Goal: Find specific page/section: Find specific page/section

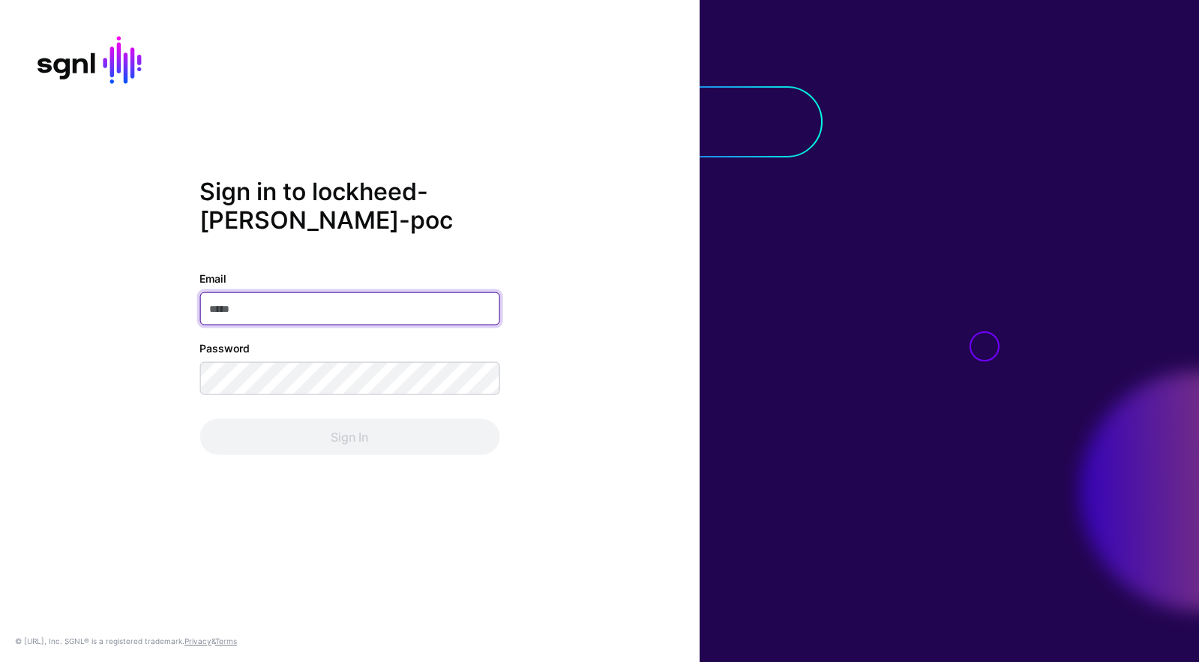
type input "**********"
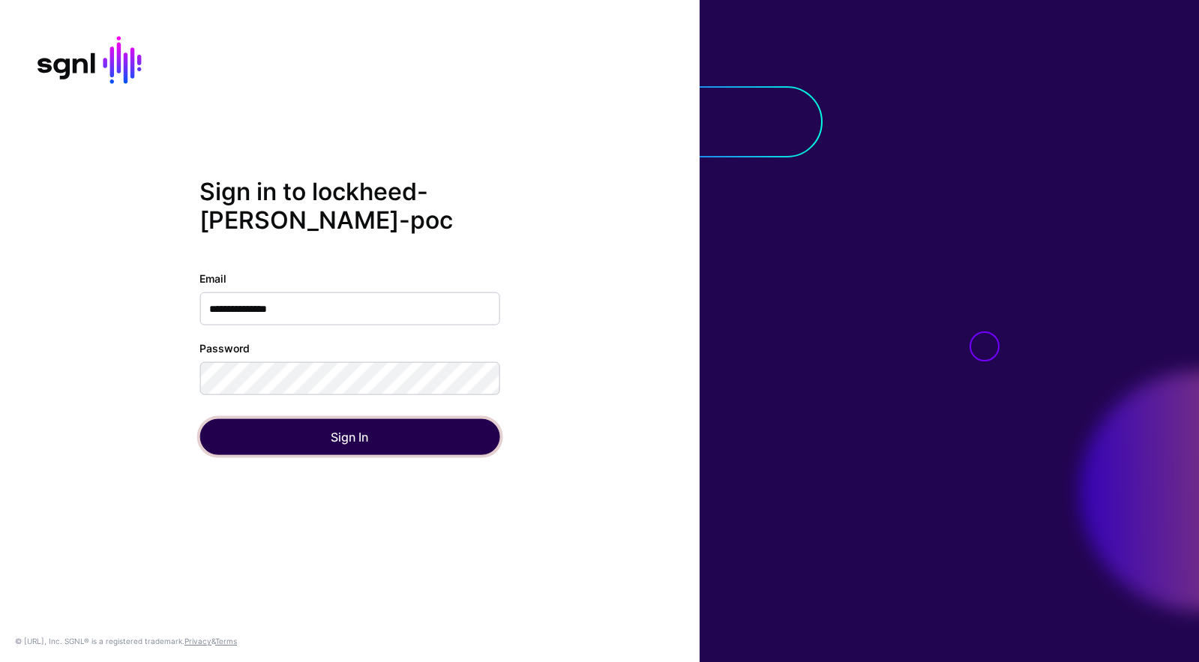
click at [420, 433] on button "Sign In" at bounding box center [349, 437] width 300 height 36
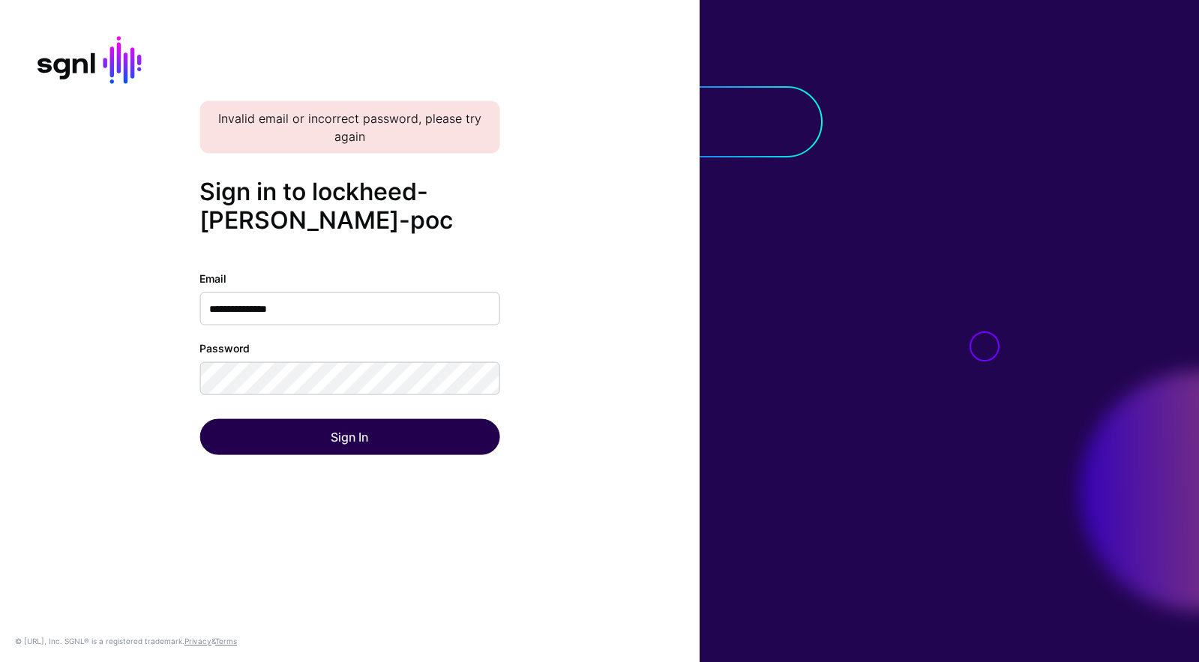
drag, startPoint x: 171, startPoint y: 436, endPoint x: 214, endPoint y: 442, distance: 43.2
click at [178, 438] on div "**********" at bounding box center [350, 331] width 700 height 308
click at [240, 433] on button "Sign In" at bounding box center [349, 437] width 300 height 36
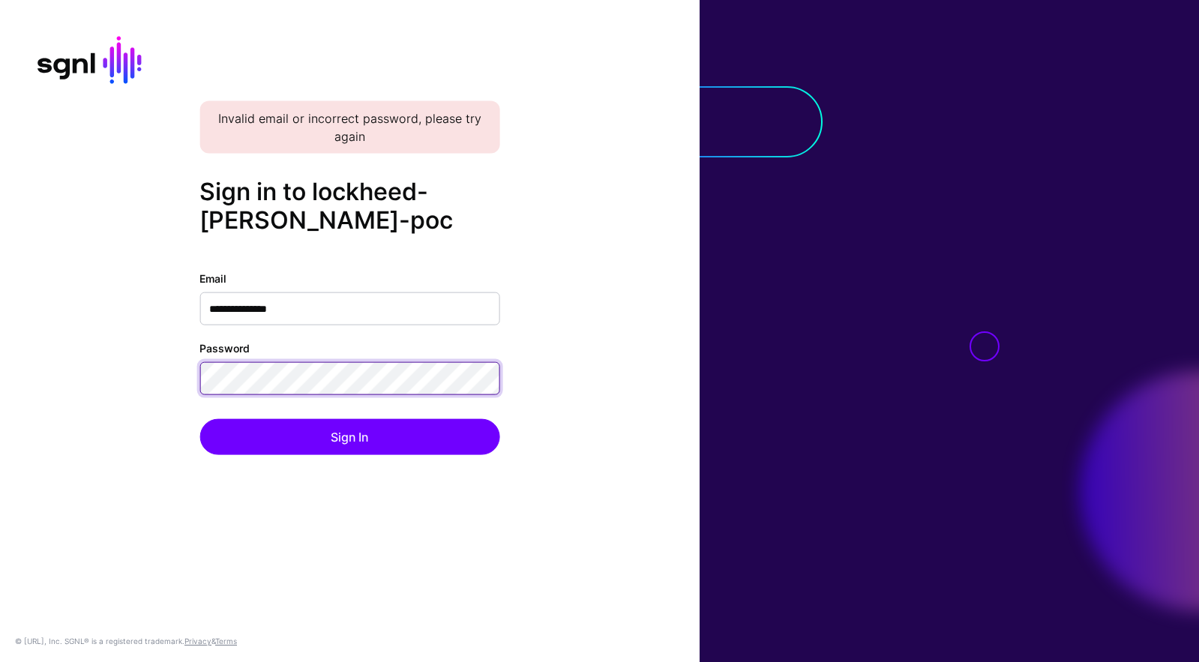
click at [82, 357] on div "**********" at bounding box center [350, 331] width 700 height 308
click at [199, 419] on button "Sign In" at bounding box center [349, 437] width 300 height 36
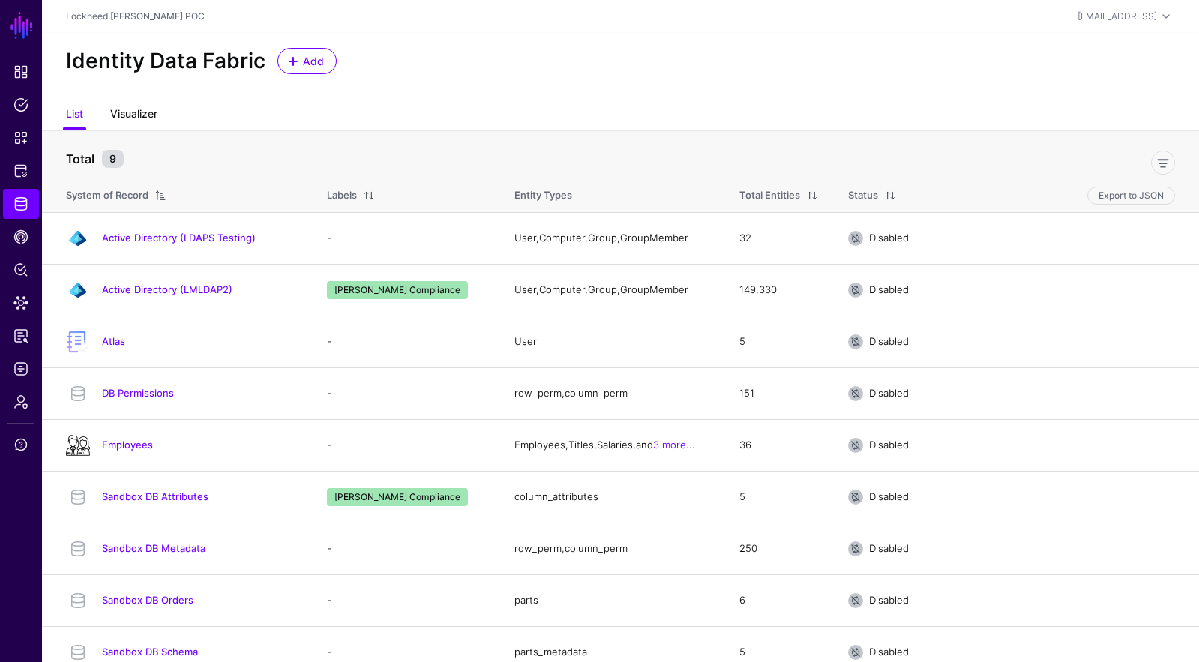
click at [133, 120] on link "Visualizer" at bounding box center [133, 115] width 47 height 28
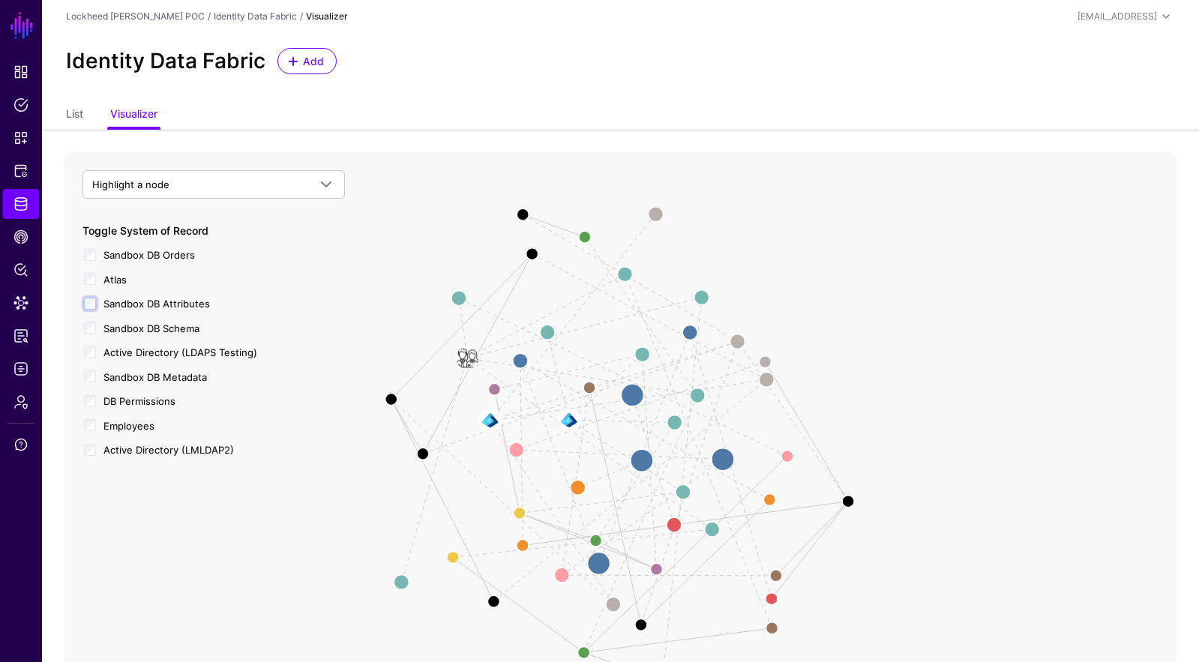
click at [162, 289] on div "Toggle System of Record Sandbox DB Orders Atlas Sandbox DB Attributes Sandbox D…" at bounding box center [213, 340] width 262 height 235
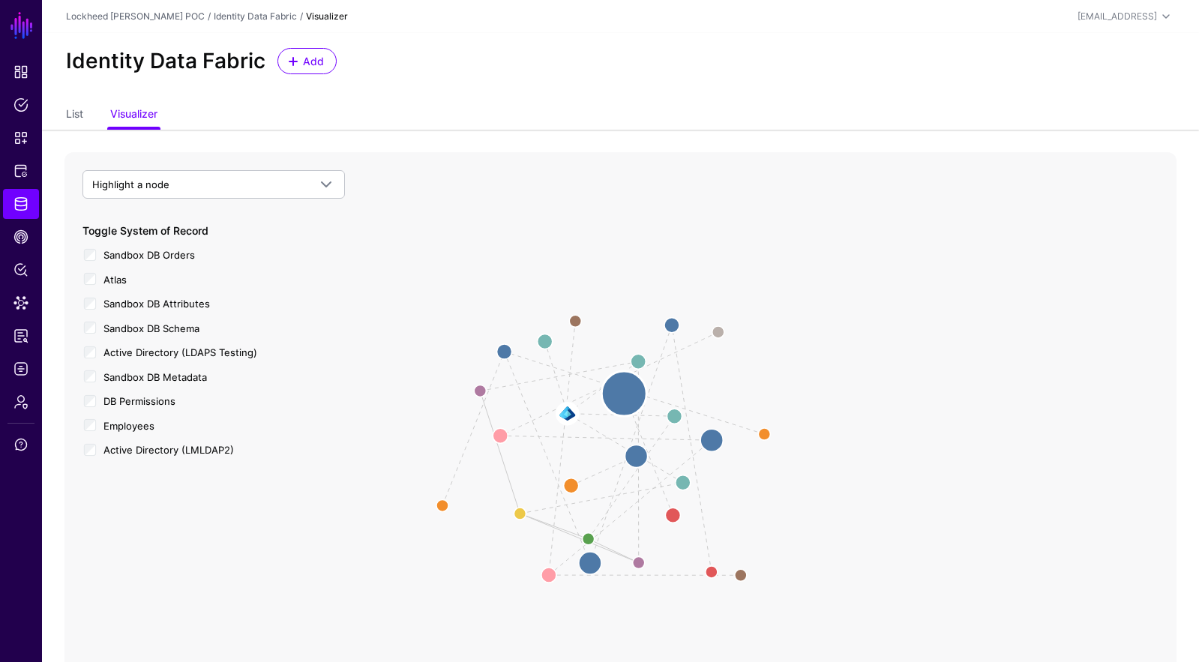
click at [619, 399] on circle at bounding box center [623, 393] width 45 height 45
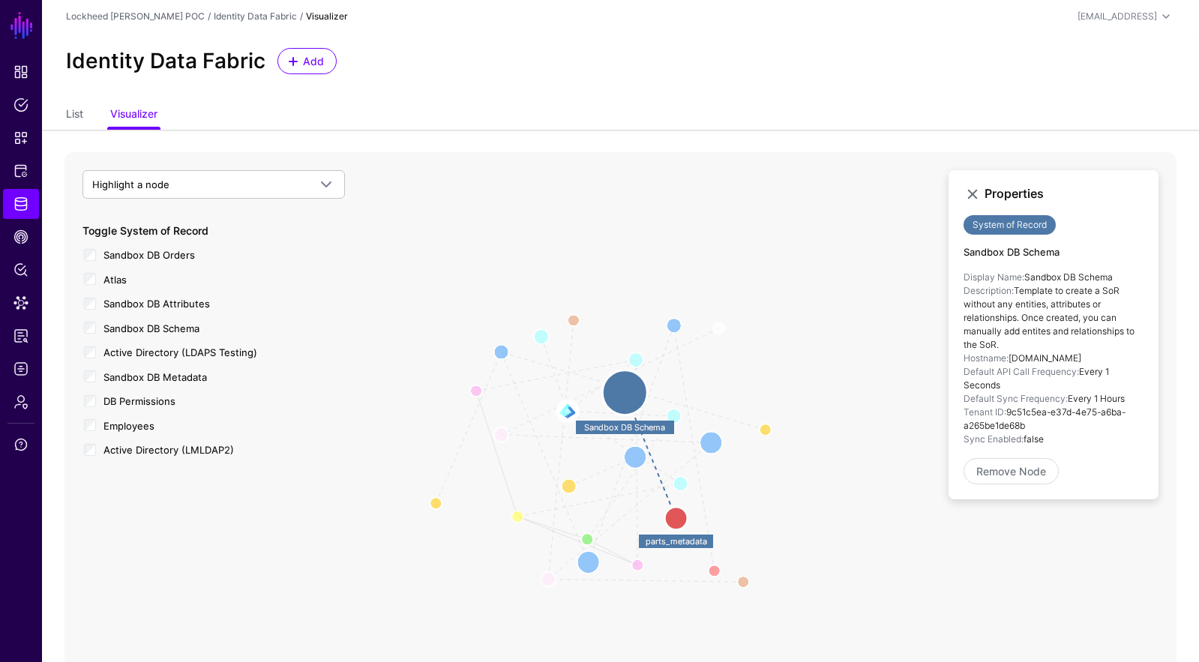
drag, startPoint x: 1029, startPoint y: 293, endPoint x: 1072, endPoint y: 382, distance: 98.3
click at [1083, 374] on ul "Display Name: Sandbox DB Schema Description: Template to create a SoR without a…" at bounding box center [1053, 358] width 180 height 175
click at [684, 518] on circle at bounding box center [676, 518] width 22 height 22
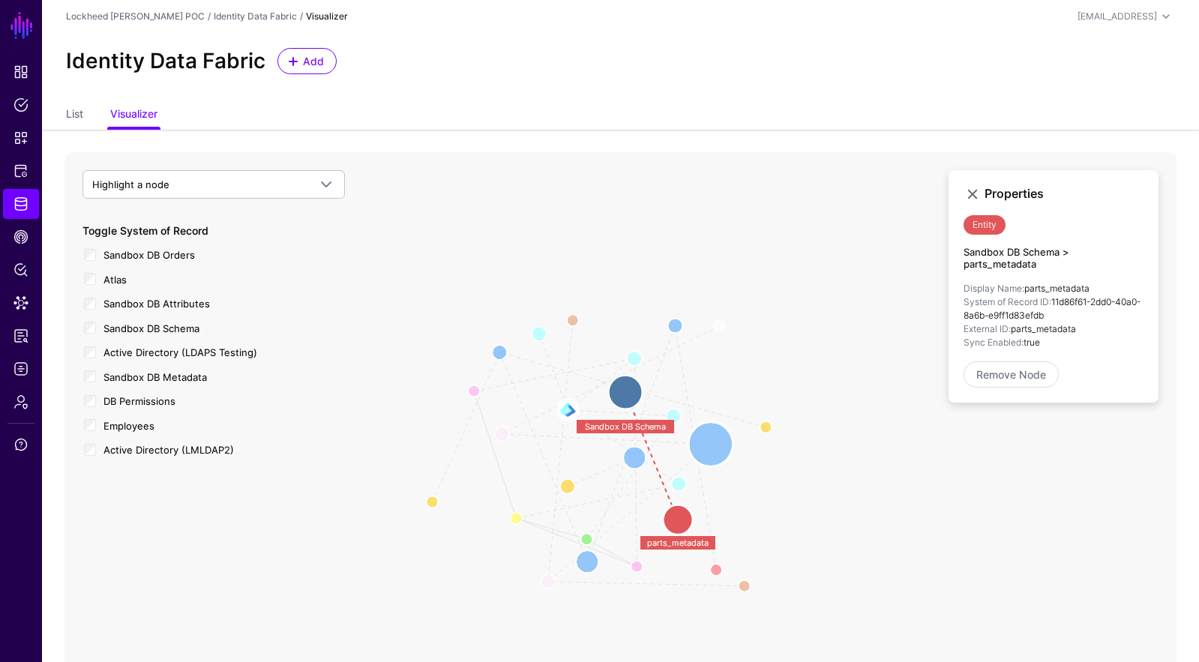
click at [708, 436] on circle at bounding box center [710, 444] width 45 height 45
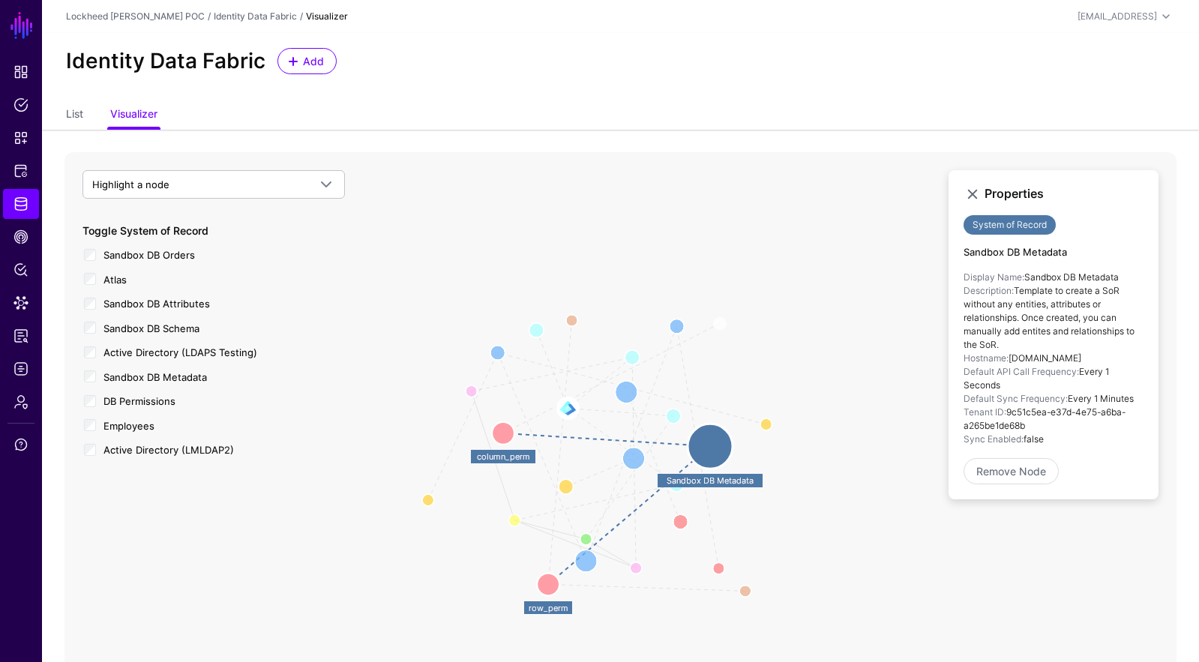
click at [509, 431] on circle at bounding box center [503, 433] width 22 height 22
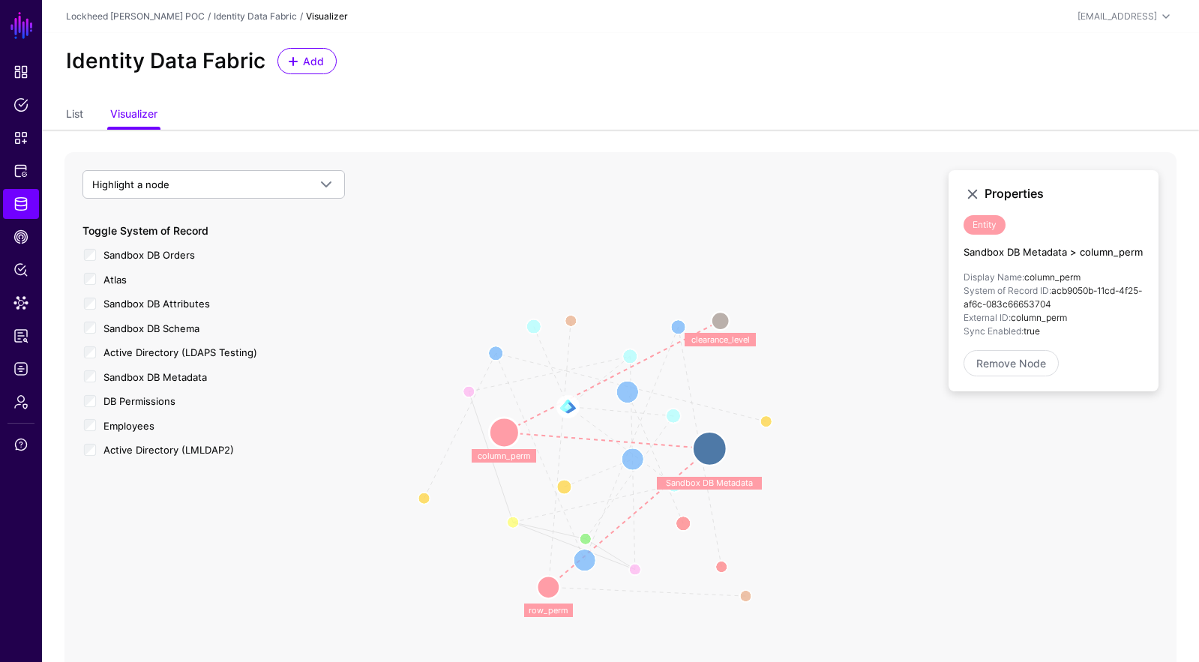
click at [544, 585] on circle at bounding box center [548, 587] width 22 height 22
click at [546, 584] on circle at bounding box center [549, 588] width 22 height 22
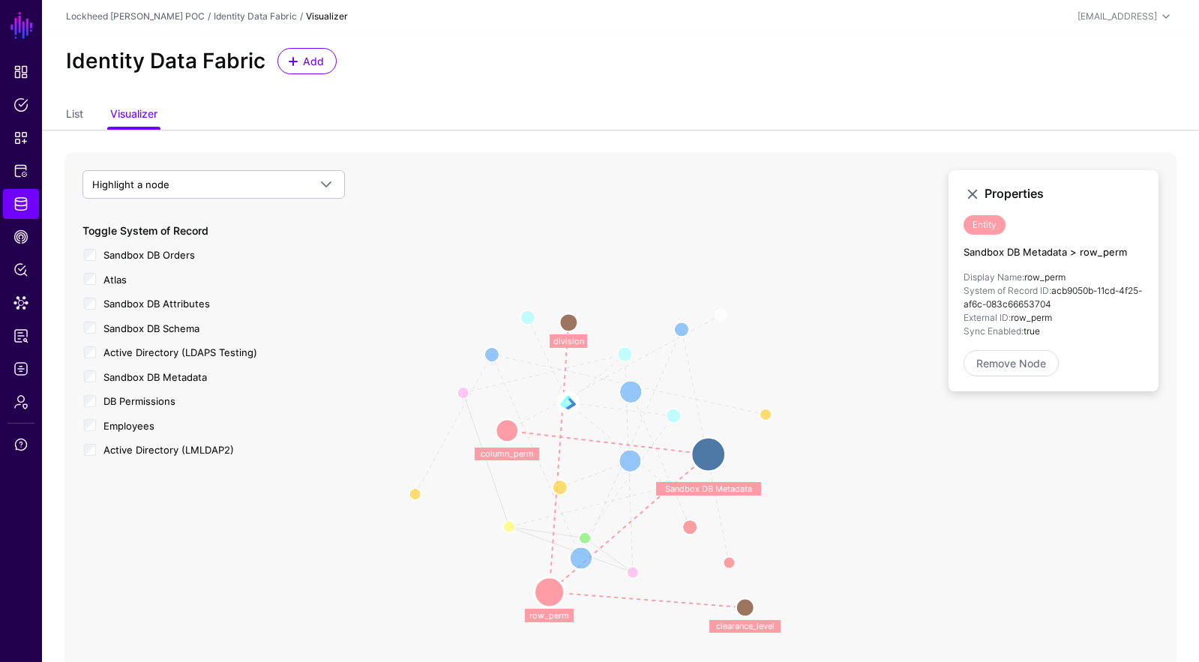
click at [553, 595] on circle at bounding box center [550, 592] width 30 height 30
